Goal: Task Accomplishment & Management: Manage account settings

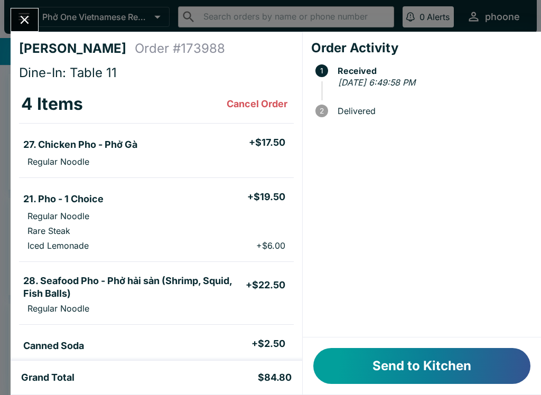
click at [382, 368] on button "Send to Kitchen" at bounding box center [421, 366] width 217 height 36
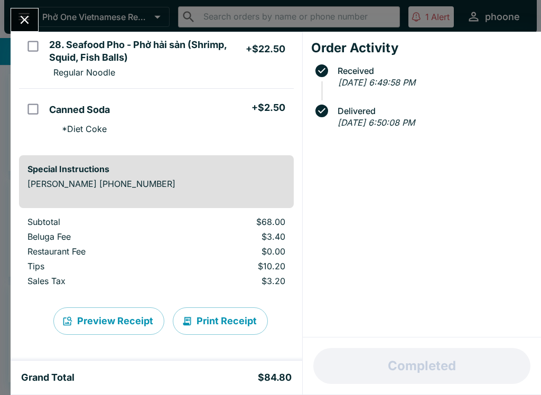
scroll to position [236, 0]
click at [23, 34] on input "orders table" at bounding box center [33, 46] width 24 height 24
click at [30, 37] on input "orders table" at bounding box center [33, 46] width 24 height 24
checkbox input "false"
click at [23, 16] on icon "Close" at bounding box center [24, 20] width 14 height 14
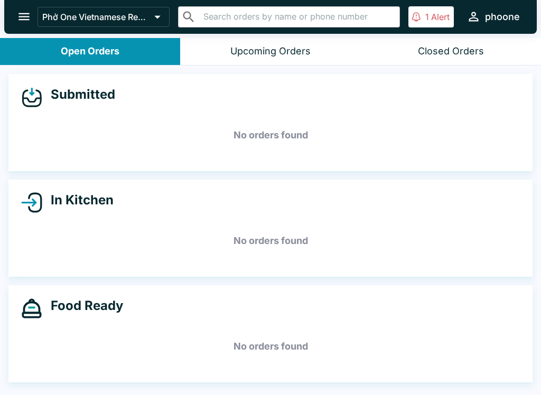
click at [246, 51] on div "Upcoming Orders" at bounding box center [270, 51] width 80 height 12
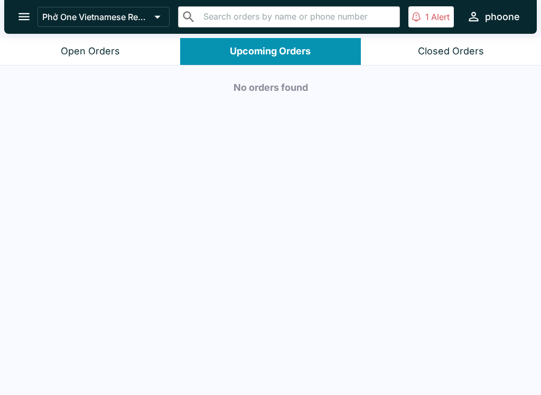
click at [457, 51] on div "Closed Orders" at bounding box center [451, 51] width 66 height 12
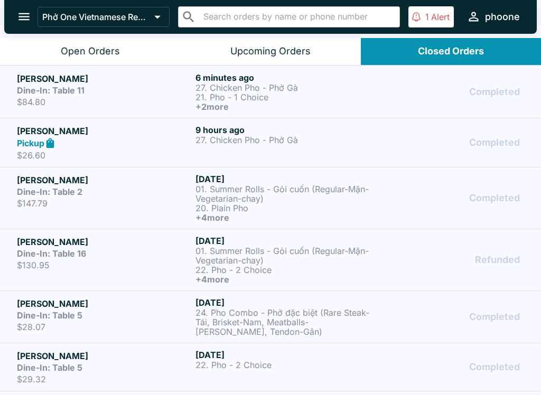
click at [113, 136] on h5 "[PERSON_NAME]" at bounding box center [104, 131] width 174 height 13
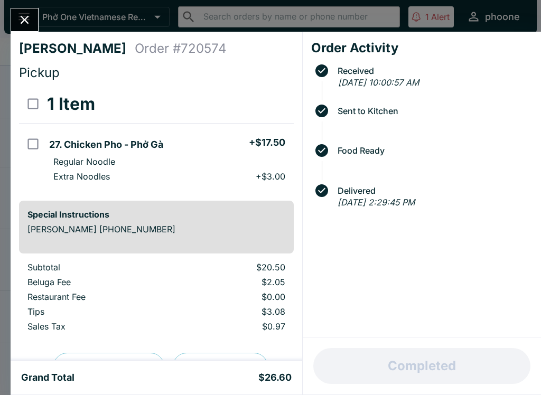
click at [24, 13] on icon "Close" at bounding box center [24, 20] width 14 height 14
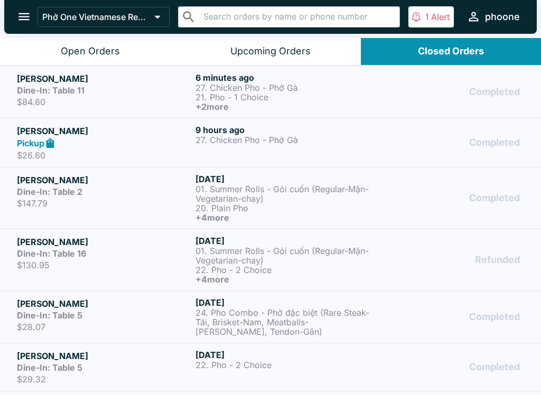
click at [46, 83] on h5 "[PERSON_NAME]" at bounding box center [104, 78] width 174 height 13
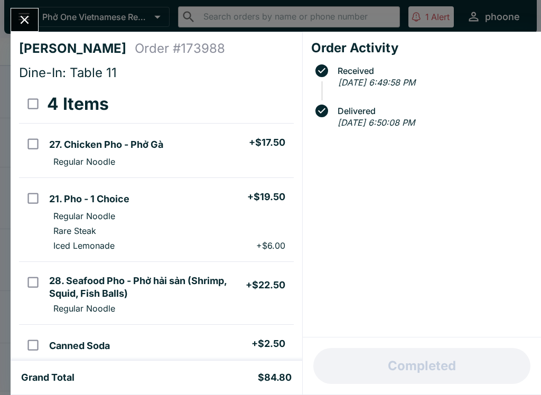
click at [35, 13] on button "Close" at bounding box center [24, 19] width 27 height 23
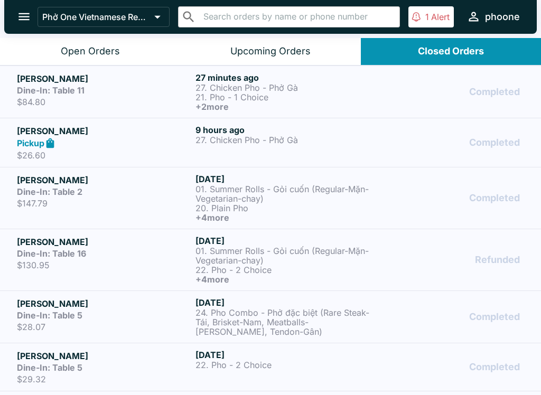
click at [428, 27] on button "1 Alert" at bounding box center [430, 16] width 45 height 21
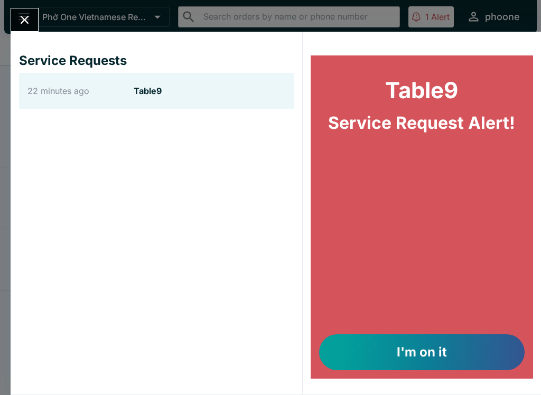
click at [399, 351] on button "I'm on it" at bounding box center [421, 352] width 205 height 36
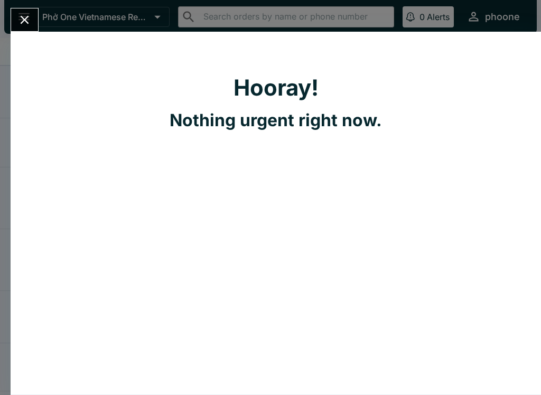
click at [18, 20] on icon "Close" at bounding box center [24, 20] width 14 height 14
